Goal: Complete application form: Complete application form

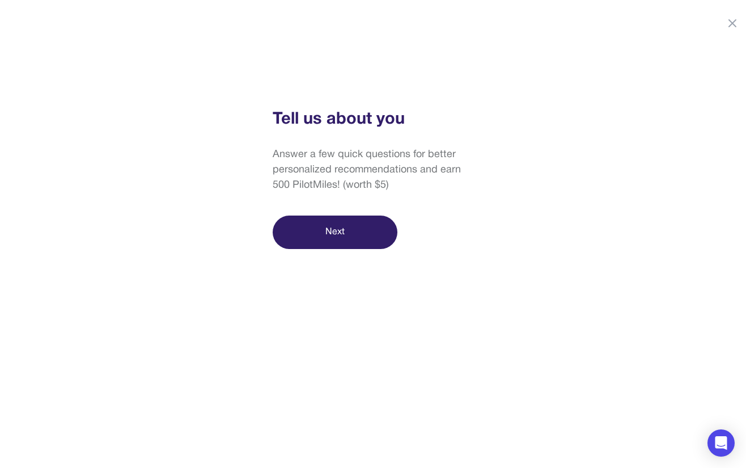
click at [356, 235] on button "Next" at bounding box center [335, 232] width 125 height 33
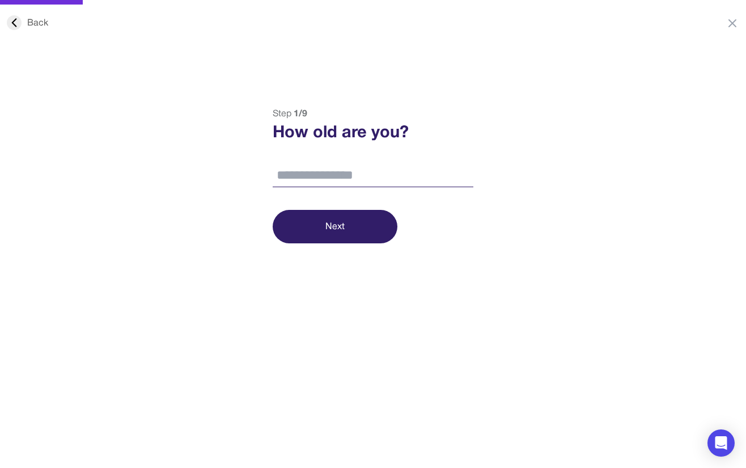
click at [352, 171] on input "number" at bounding box center [373, 176] width 201 height 24
type input "**"
click at [341, 226] on button "Next" at bounding box center [335, 226] width 125 height 33
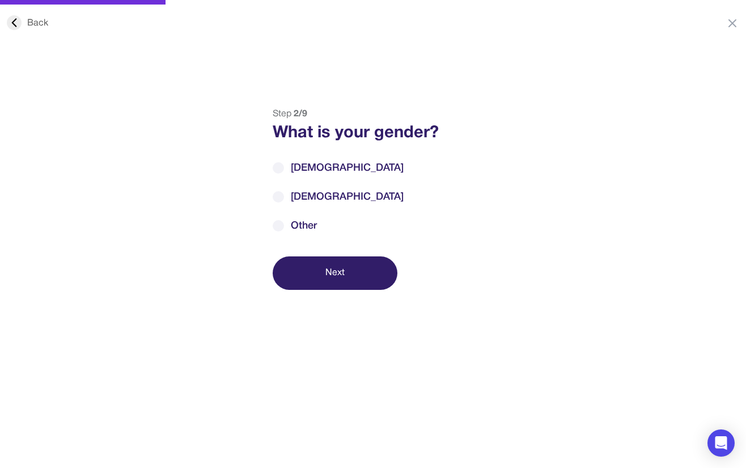
drag, startPoint x: 307, startPoint y: 170, endPoint x: 211, endPoint y: 208, distance: 103.4
click at [307, 170] on span "[DEMOGRAPHIC_DATA]" at bounding box center [347, 168] width 113 height 15
click at [384, 269] on button "Next" at bounding box center [335, 272] width 125 height 33
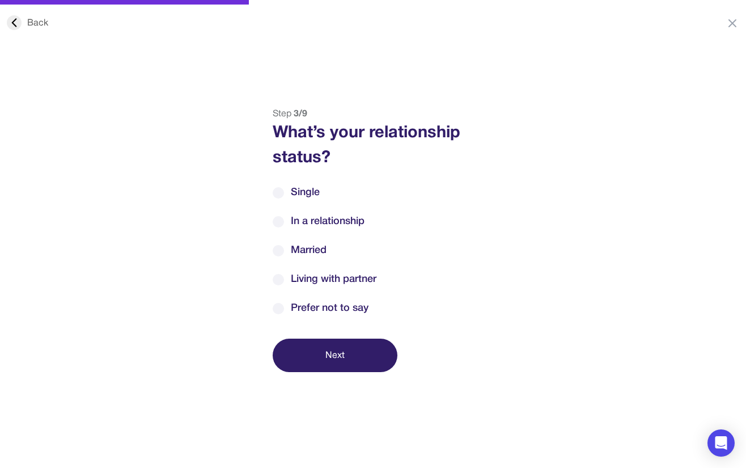
click at [328, 222] on span "In a relationship" at bounding box center [328, 221] width 74 height 15
click at [343, 363] on button "Next" at bounding box center [335, 355] width 125 height 33
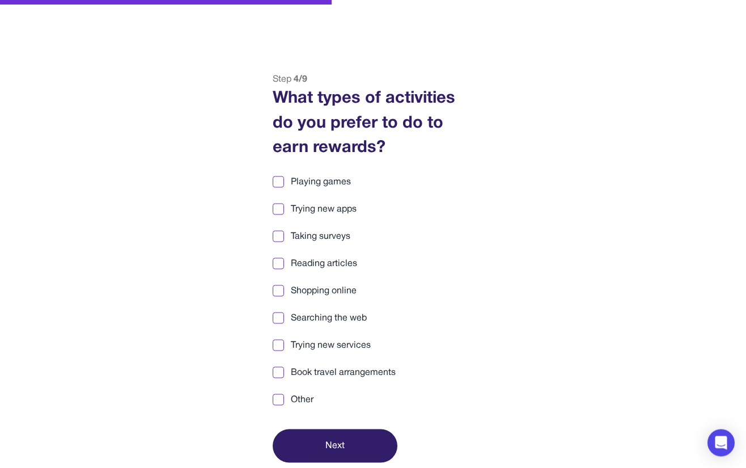
scroll to position [36, 0]
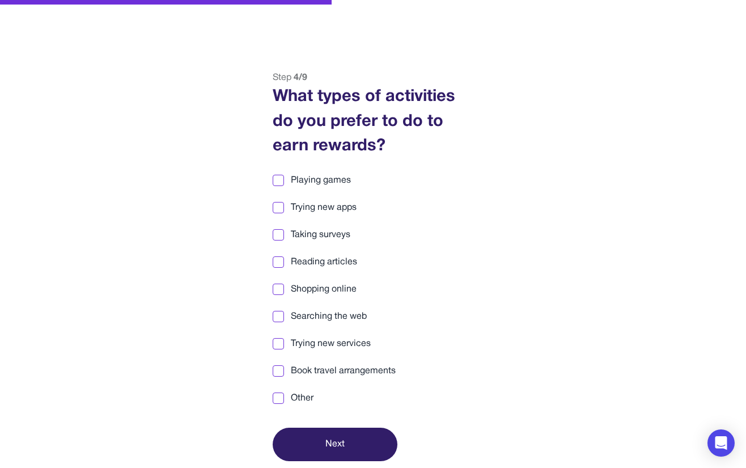
click at [311, 394] on span "Other" at bounding box center [302, 398] width 23 height 14
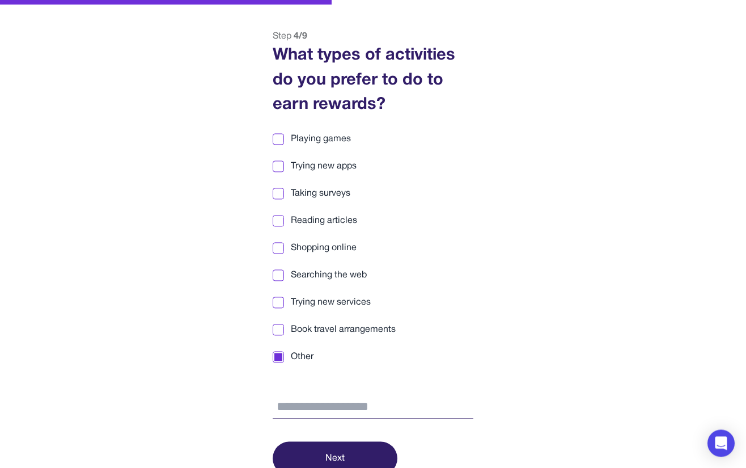
scroll to position [82, 0]
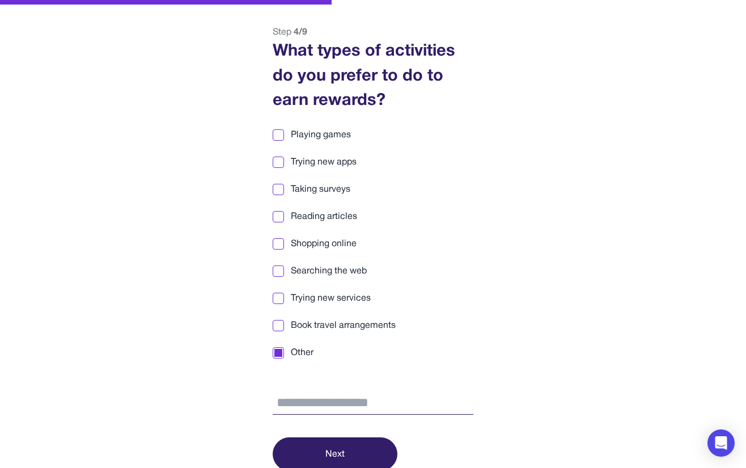
click at [330, 449] on button "Next" at bounding box center [335, 453] width 125 height 33
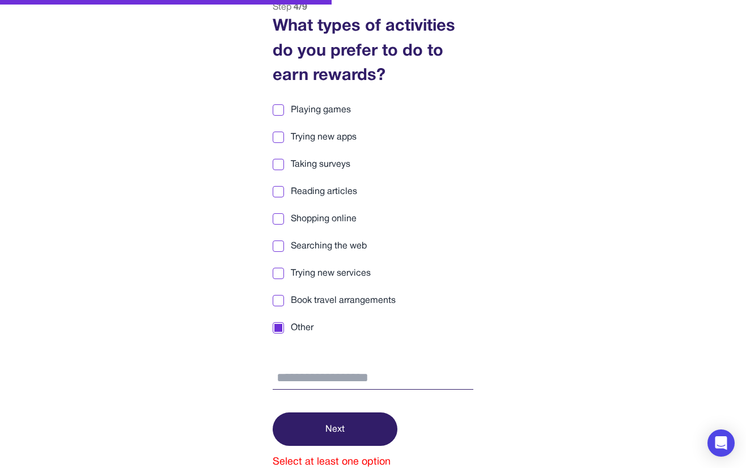
scroll to position [108, 0]
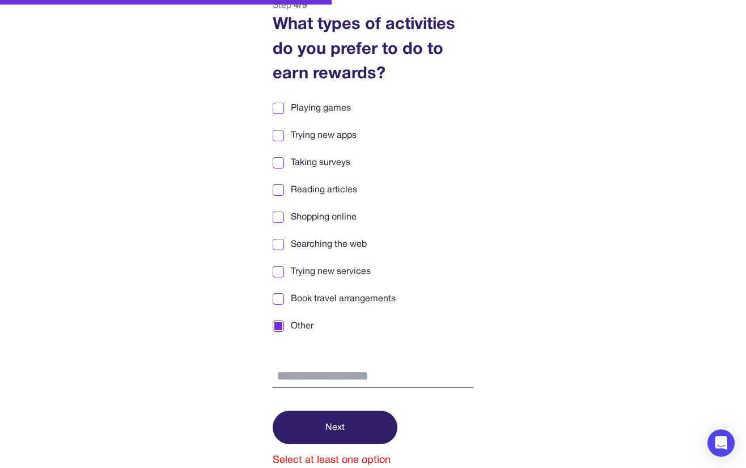
click at [335, 413] on button "Next" at bounding box center [335, 427] width 125 height 33
click at [336, 413] on button "Next" at bounding box center [335, 427] width 125 height 33
click at [483, 320] on div "Step 4 / 9 What types of activities do you prefer to do to earn rewards? Playin…" at bounding box center [373, 233] width 229 height 469
click at [272, 323] on div "Step 4 / 9 What types of activities do you prefer to do to earn rewards? Playin…" at bounding box center [373, 233] width 229 height 469
click at [278, 324] on div at bounding box center [279, 326] width 8 height 8
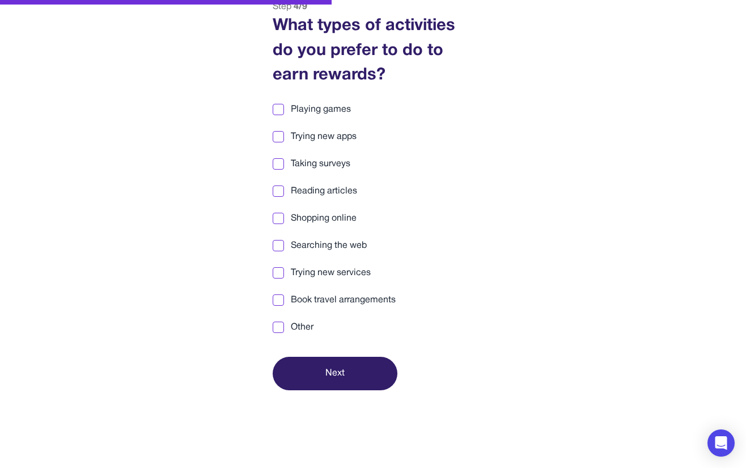
scroll to position [107, 0]
click at [302, 277] on span "Trying new services" at bounding box center [331, 273] width 80 height 14
click at [303, 271] on span "Trying new services" at bounding box center [331, 273] width 80 height 14
click at [297, 315] on div "Playing games Trying new apps Taking surveys Reading articles Shopping online S…" at bounding box center [373, 218] width 201 height 231
click at [300, 326] on span "Other" at bounding box center [302, 327] width 23 height 14
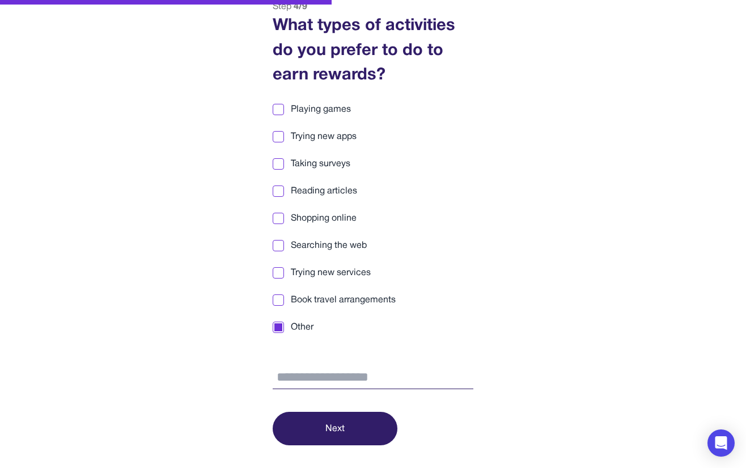
click at [319, 372] on input "text" at bounding box center [373, 378] width 201 height 24
type input "***"
click at [357, 423] on button "Next" at bounding box center [335, 428] width 125 height 33
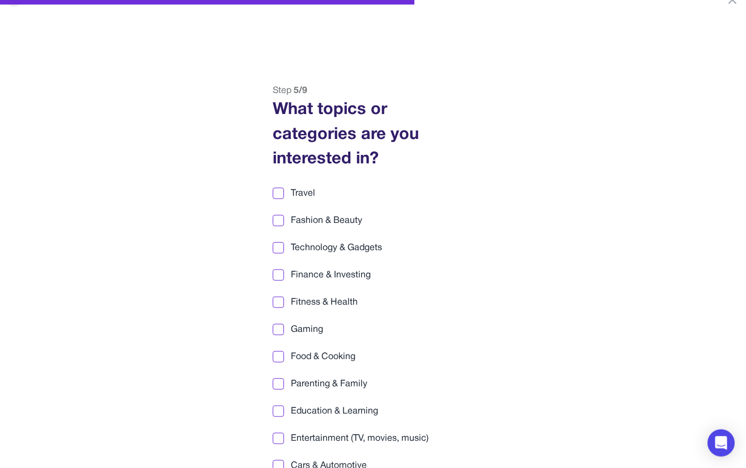
scroll to position [0, 0]
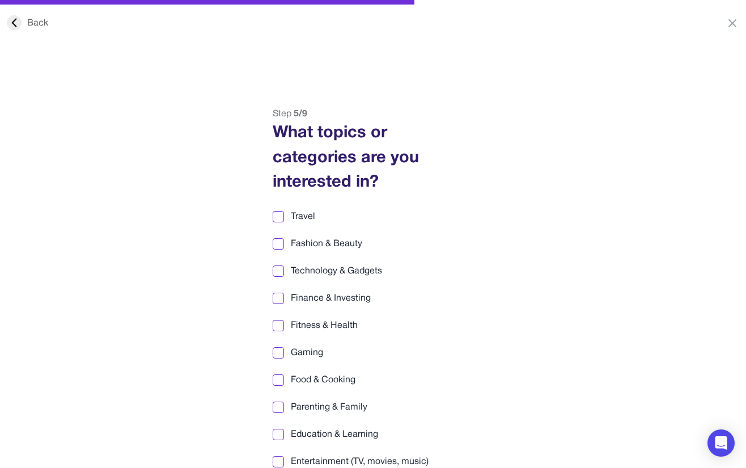
click at [34, 15] on html "Back Step 5 / 9 What topics or categories are you interested in? Travel Fashion…" at bounding box center [373, 321] width 746 height 642
click at [33, 18] on div "Back" at bounding box center [27, 23] width 41 height 14
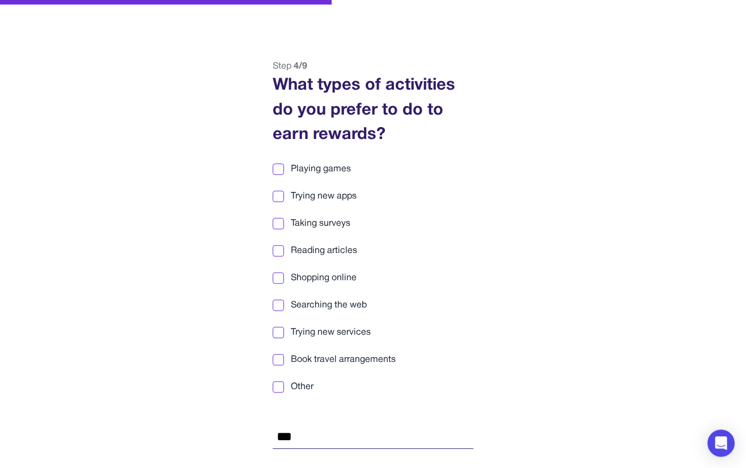
scroll to position [107, 0]
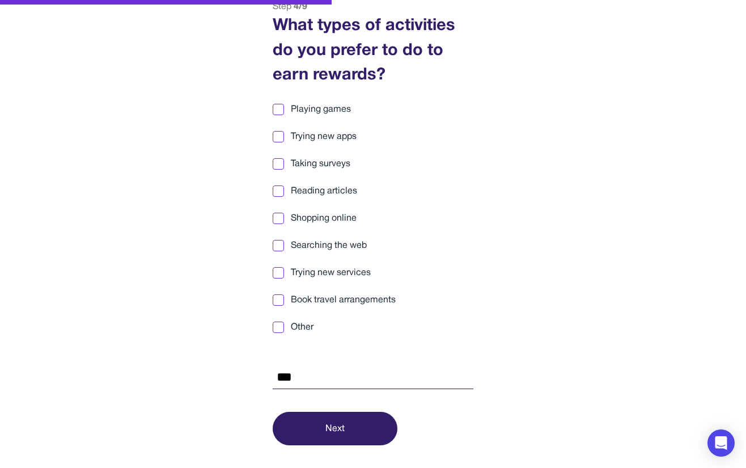
drag, startPoint x: 297, startPoint y: 263, endPoint x: 293, endPoint y: 239, distance: 24.7
click at [297, 263] on div "Playing games Trying new apps Taking surveys Reading articles Shopping online S…" at bounding box center [373, 246] width 201 height 287
click at [297, 209] on div "Playing games Trying new apps Taking surveys Reading articles Shopping online S…" at bounding box center [373, 246] width 201 height 287
click at [296, 213] on span "Shopping online" at bounding box center [324, 219] width 66 height 14
click at [297, 216] on span "Shopping online" at bounding box center [324, 219] width 66 height 14
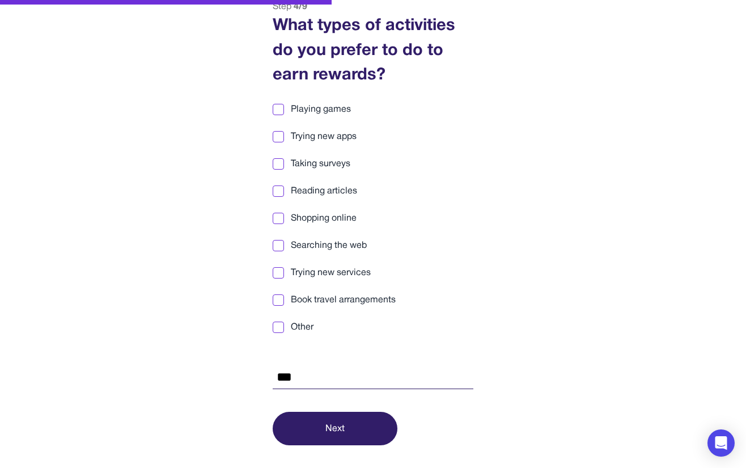
click at [307, 219] on span "Shopping online" at bounding box center [324, 219] width 66 height 14
click at [328, 433] on button "Next" at bounding box center [335, 428] width 125 height 33
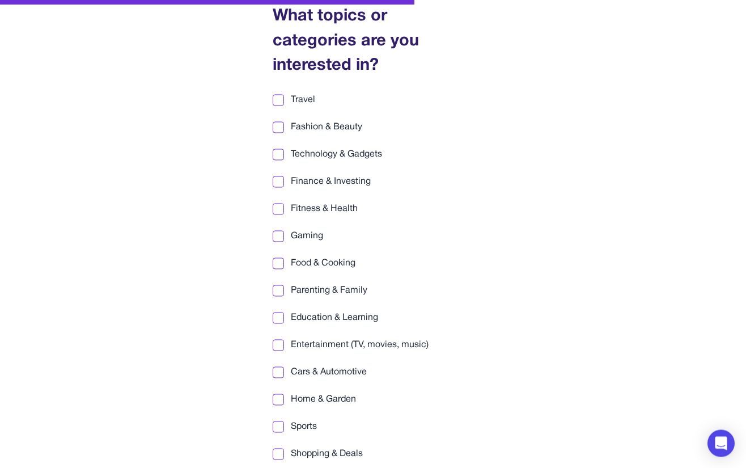
scroll to position [0, 0]
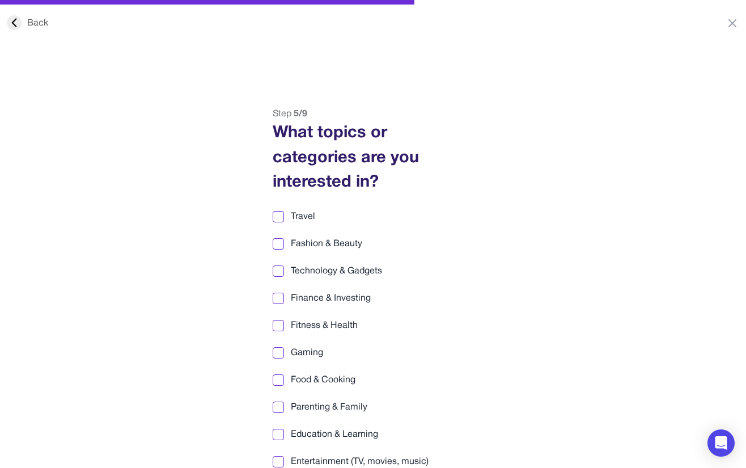
click at [351, 99] on html "Back Step 5 / 9 What topics or categories are you interested in? Travel Fashion…" at bounding box center [373, 321] width 746 height 642
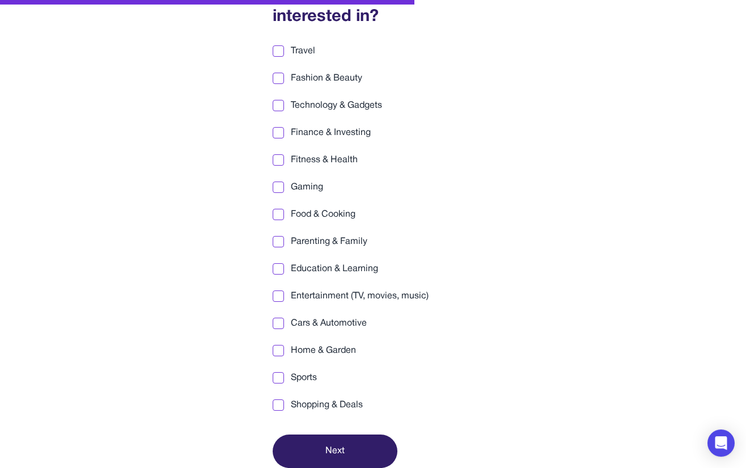
scroll to position [165, 0]
click at [323, 336] on div "Travel Fashion & Beauty Technology & Gadgets Finance & Investing Fitness & Heal…" at bounding box center [373, 229] width 201 height 368
click at [326, 323] on span "Cars & Automotive" at bounding box center [329, 324] width 76 height 14
click at [331, 440] on button "Next" at bounding box center [335, 451] width 125 height 33
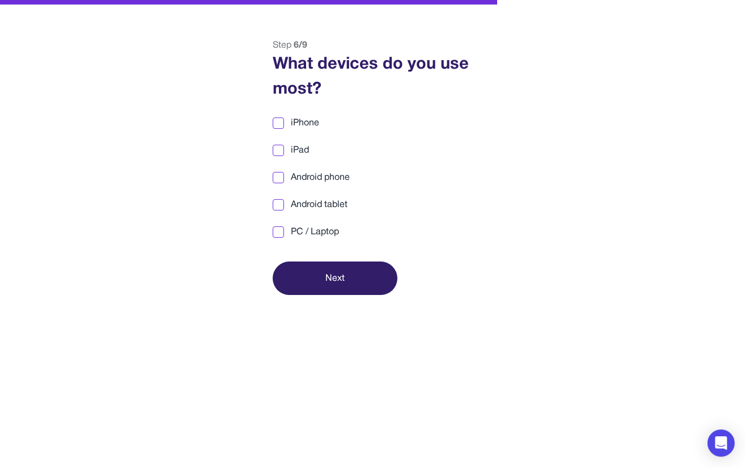
scroll to position [0, 0]
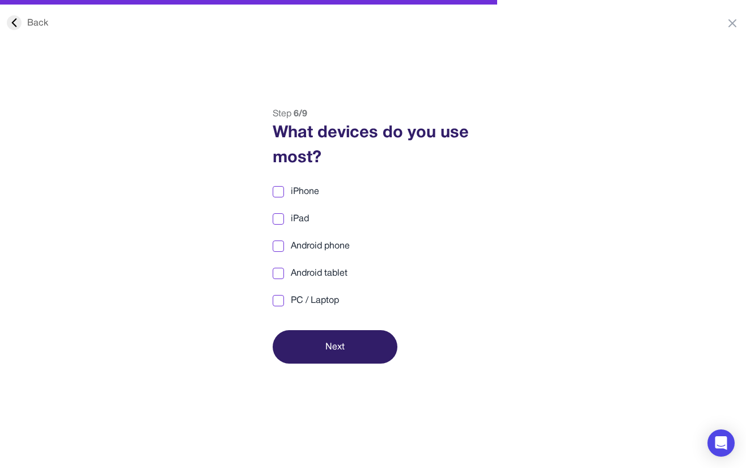
drag, startPoint x: 239, startPoint y: 100, endPoint x: 314, endPoint y: 134, distance: 82.5
click at [240, 100] on html "Back Step 6 / 9 What devices do you use most? iPhone iPad Android phone Android…" at bounding box center [373, 287] width 746 height 575
click at [314, 134] on div "What devices do you use most?" at bounding box center [373, 145] width 201 height 49
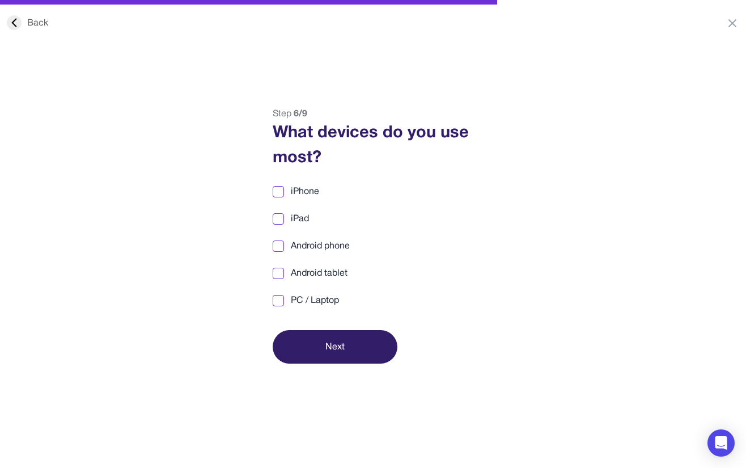
click at [315, 299] on span "PC / Laptop" at bounding box center [315, 301] width 48 height 14
click at [309, 185] on span "iPhone" at bounding box center [305, 192] width 28 height 14
click at [340, 356] on button "Next" at bounding box center [335, 346] width 125 height 33
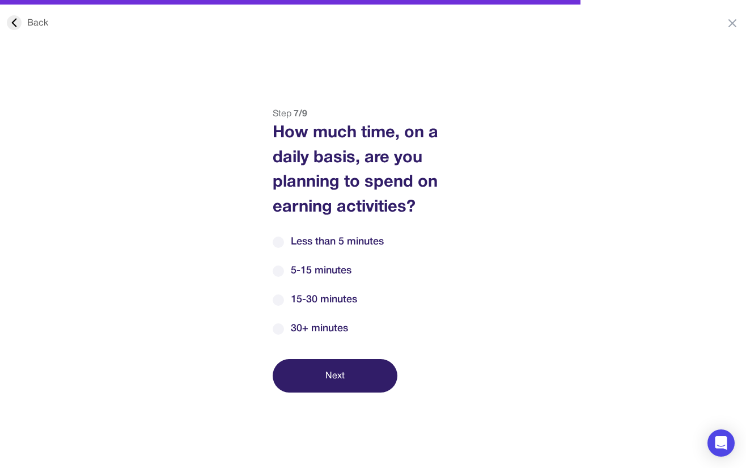
click at [295, 274] on span "5-15 minutes" at bounding box center [321, 270] width 61 height 15
click at [381, 386] on button "Next" at bounding box center [335, 375] width 125 height 33
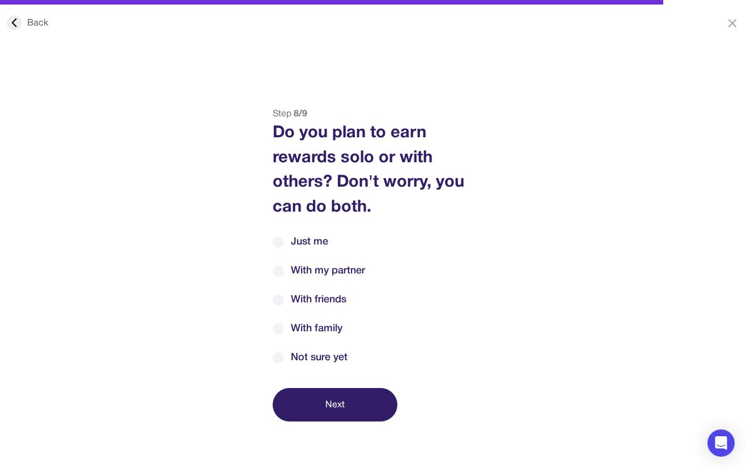
click at [395, 255] on div "Just me With my partner With friends With family Not sure yet" at bounding box center [373, 299] width 201 height 131
click at [374, 271] on label "With my partner" at bounding box center [373, 270] width 201 height 15
click at [335, 404] on button "Next" at bounding box center [335, 404] width 125 height 33
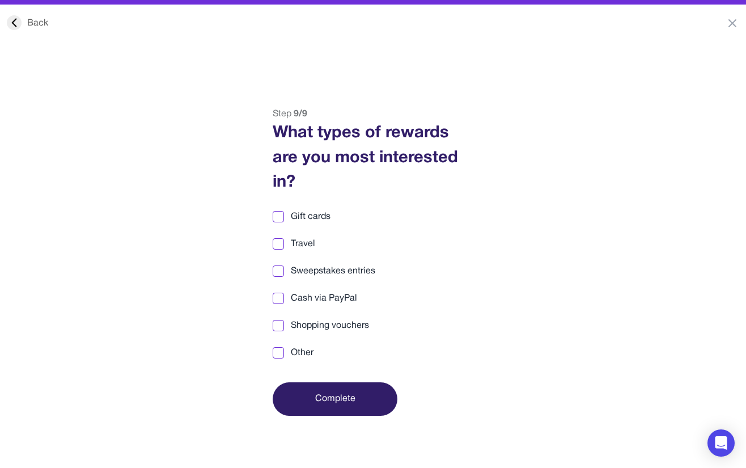
click at [299, 347] on span "Other" at bounding box center [302, 353] width 23 height 14
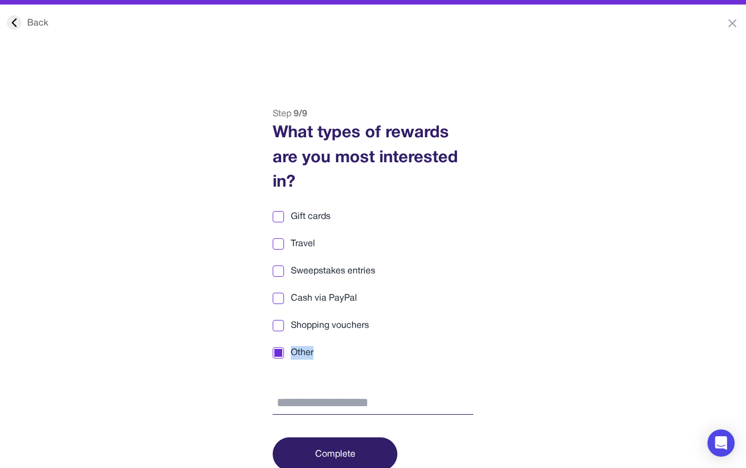
click at [299, 347] on span "Other" at bounding box center [302, 353] width 23 height 14
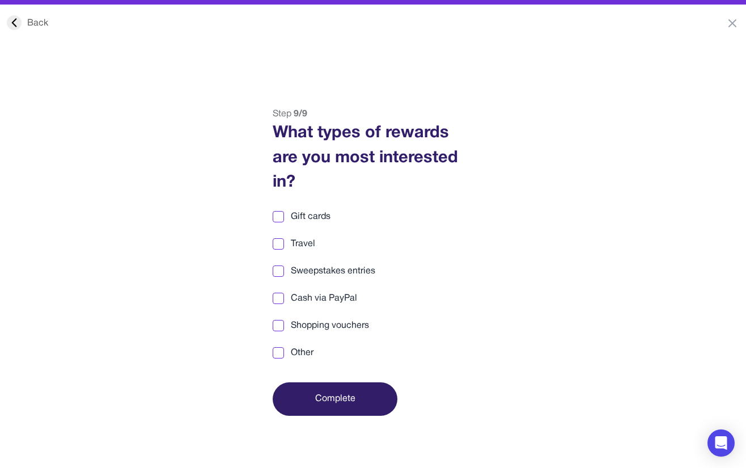
click at [316, 349] on label "Other" at bounding box center [373, 353] width 201 height 14
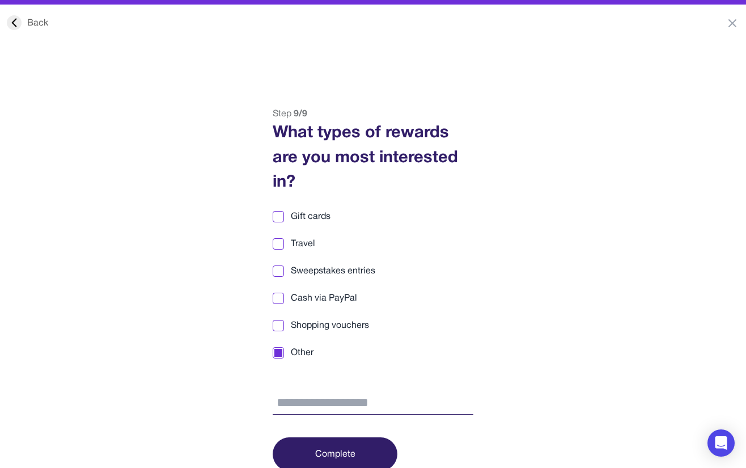
click at [343, 454] on button "Complete" at bounding box center [335, 453] width 125 height 33
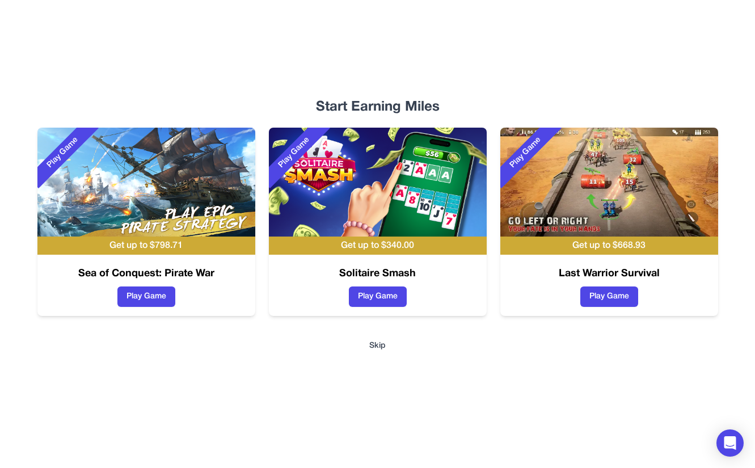
click at [375, 344] on button "Skip" at bounding box center [377, 345] width 16 height 11
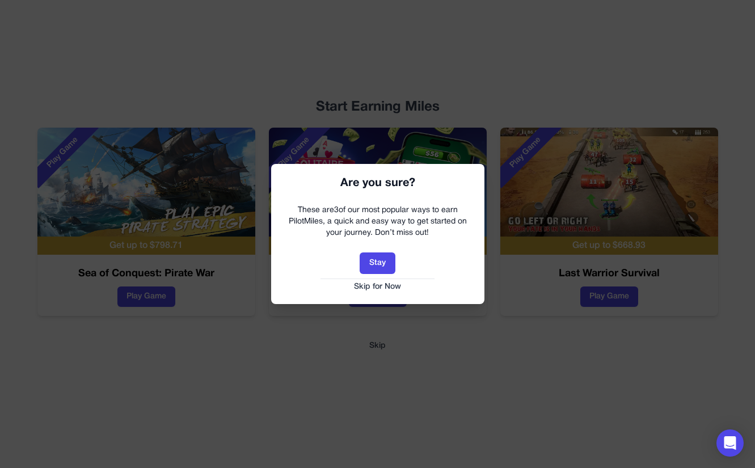
click at [370, 281] on button "Skip for Now" at bounding box center [377, 286] width 191 height 11
click at [370, 284] on html "Are you sure? These are 3 of our most popular ways to earn PilotMiles, a quick …" at bounding box center [377, 234] width 755 height 468
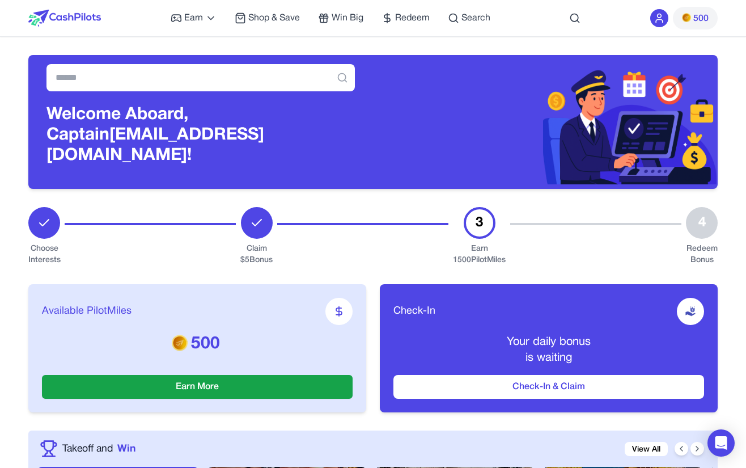
click at [657, 18] on icon at bounding box center [659, 17] width 11 height 11
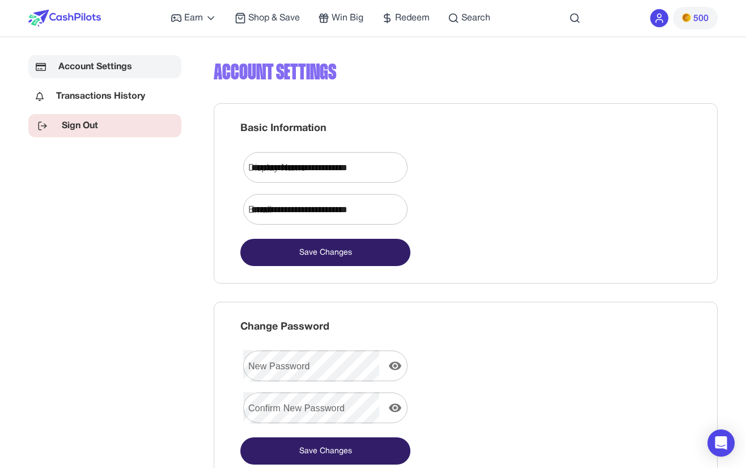
click at [131, 123] on link "Sign Out" at bounding box center [104, 125] width 153 height 23
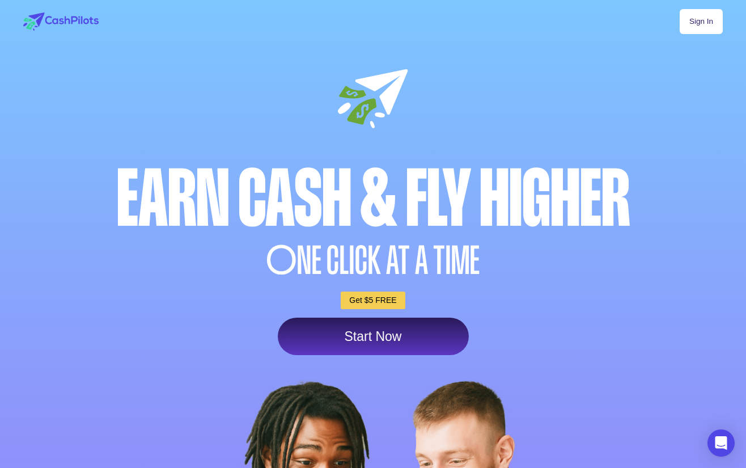
click at [713, 15] on link "Sign In" at bounding box center [701, 21] width 43 height 25
